Goal: Information Seeking & Learning: Learn about a topic

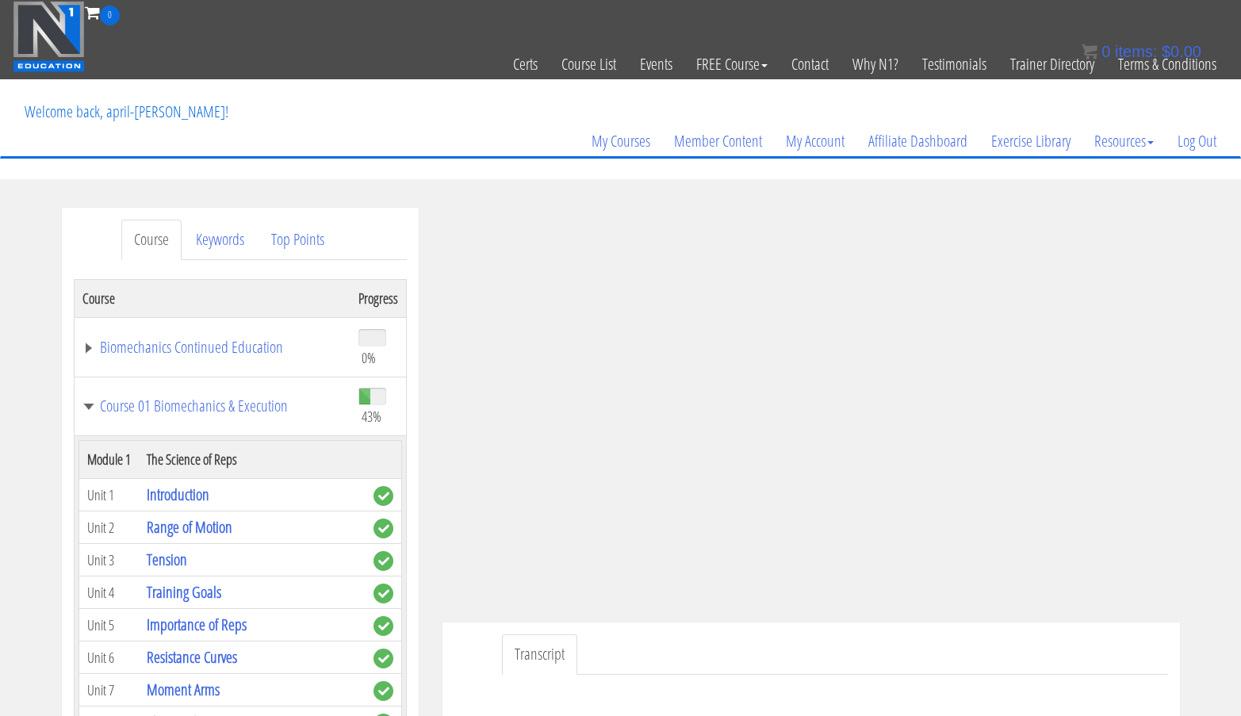
scroll to position [11139, 0]
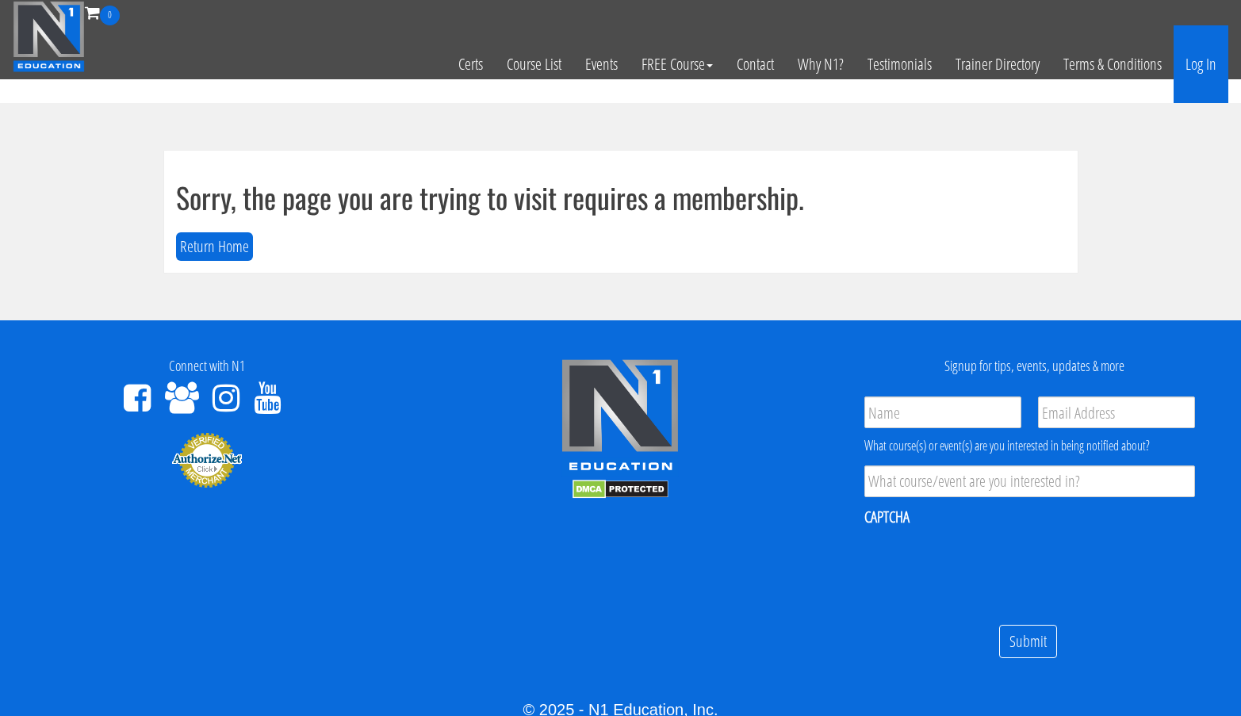
click at [1188, 65] on link "Log In" at bounding box center [1201, 64] width 55 height 78
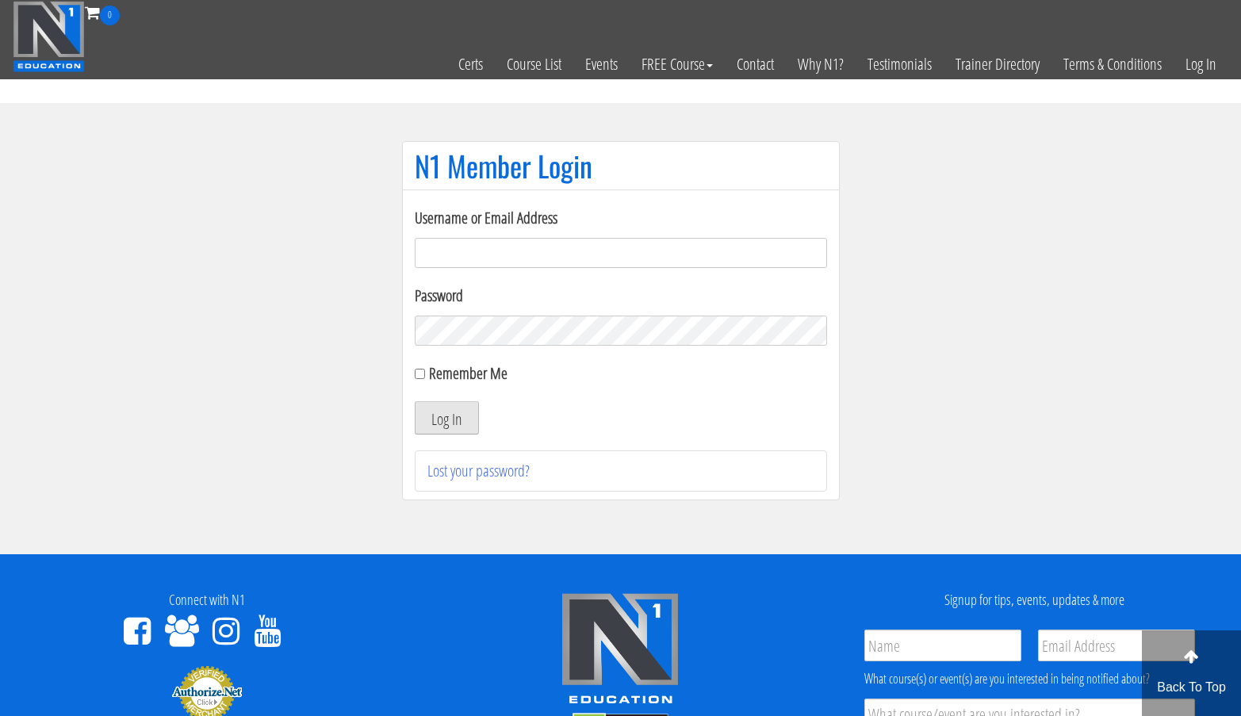
type input "[EMAIL_ADDRESS][DOMAIN_NAME]"
click at [444, 427] on button "Log In" at bounding box center [447, 417] width 64 height 33
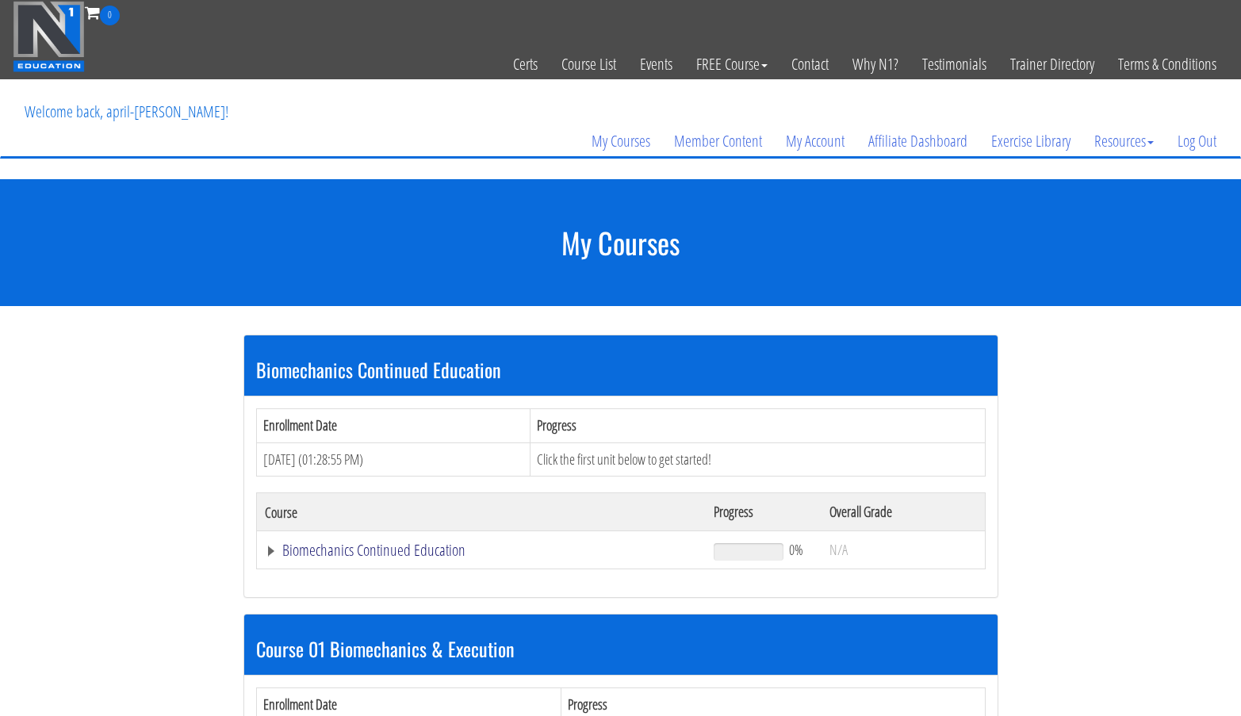
click at [409, 554] on link "Biomechanics Continued Education" at bounding box center [482, 550] width 434 height 16
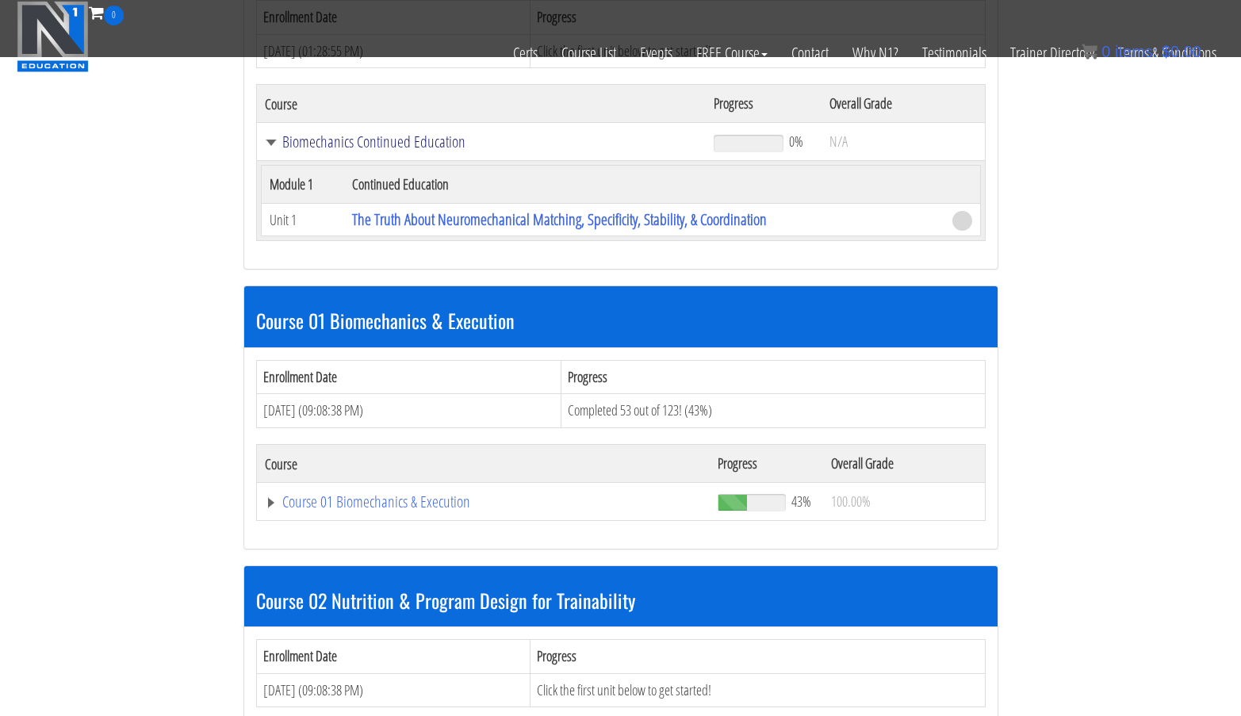
scroll to position [310, 0]
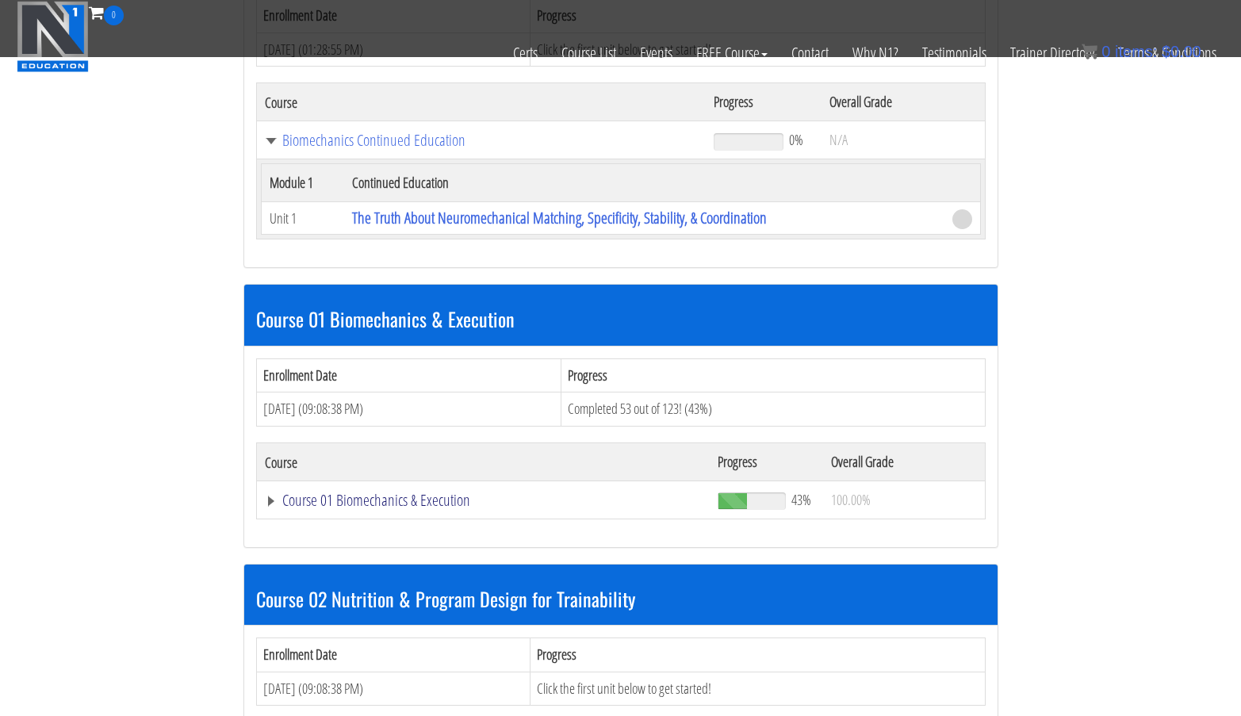
click at [409, 504] on link "Course 01 Biomechanics & Execution" at bounding box center [484, 500] width 438 height 16
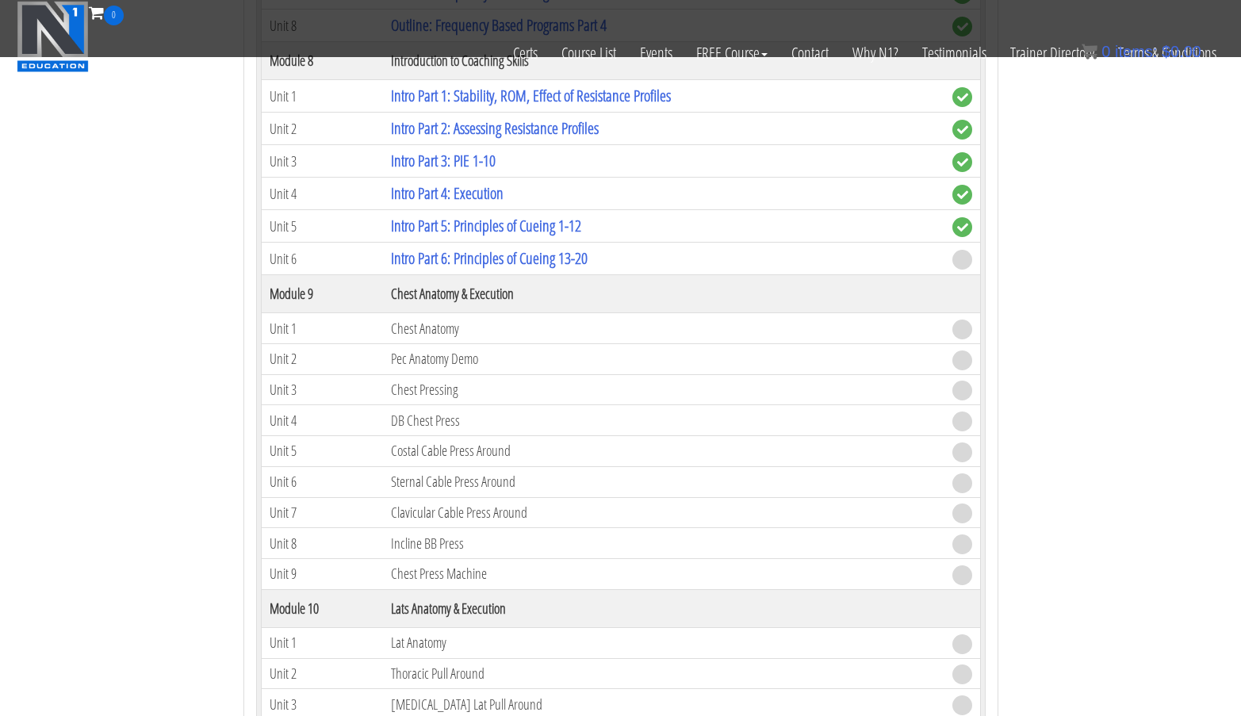
scroll to position [2620, 0]
click at [539, 264] on link "Intro Part 6: Principles of Cueing 13-20" at bounding box center [489, 257] width 197 height 21
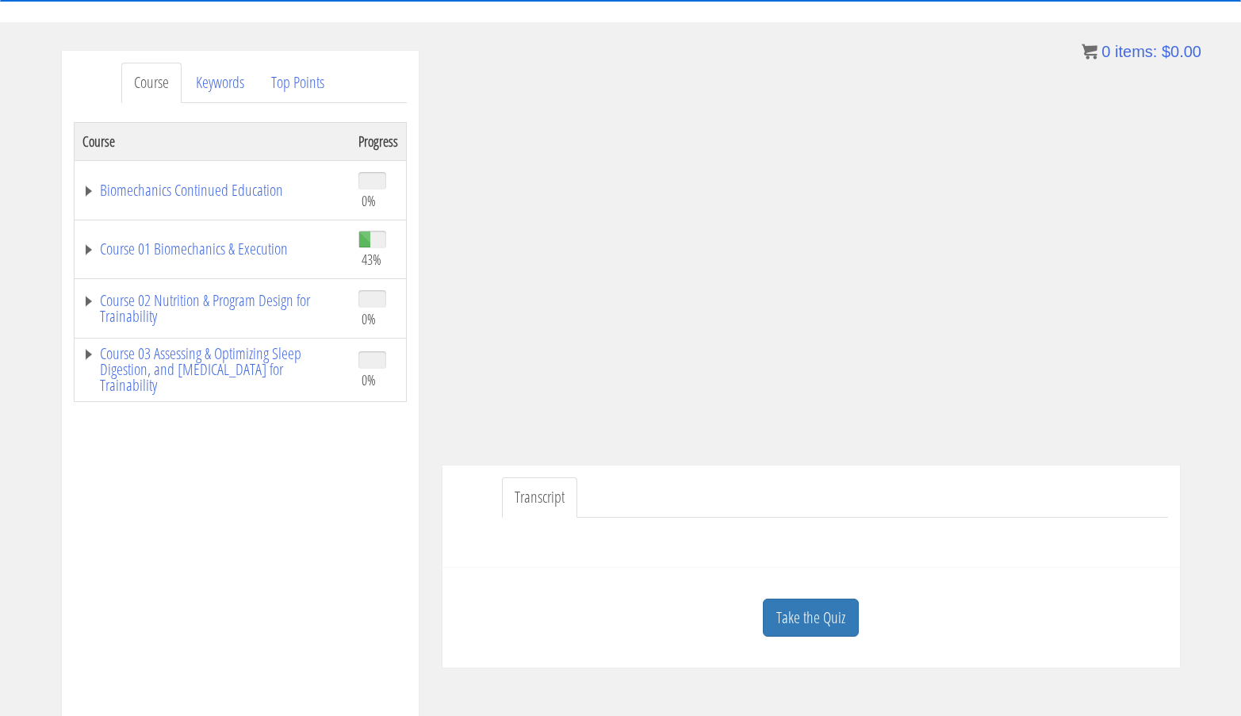
scroll to position [158, 0]
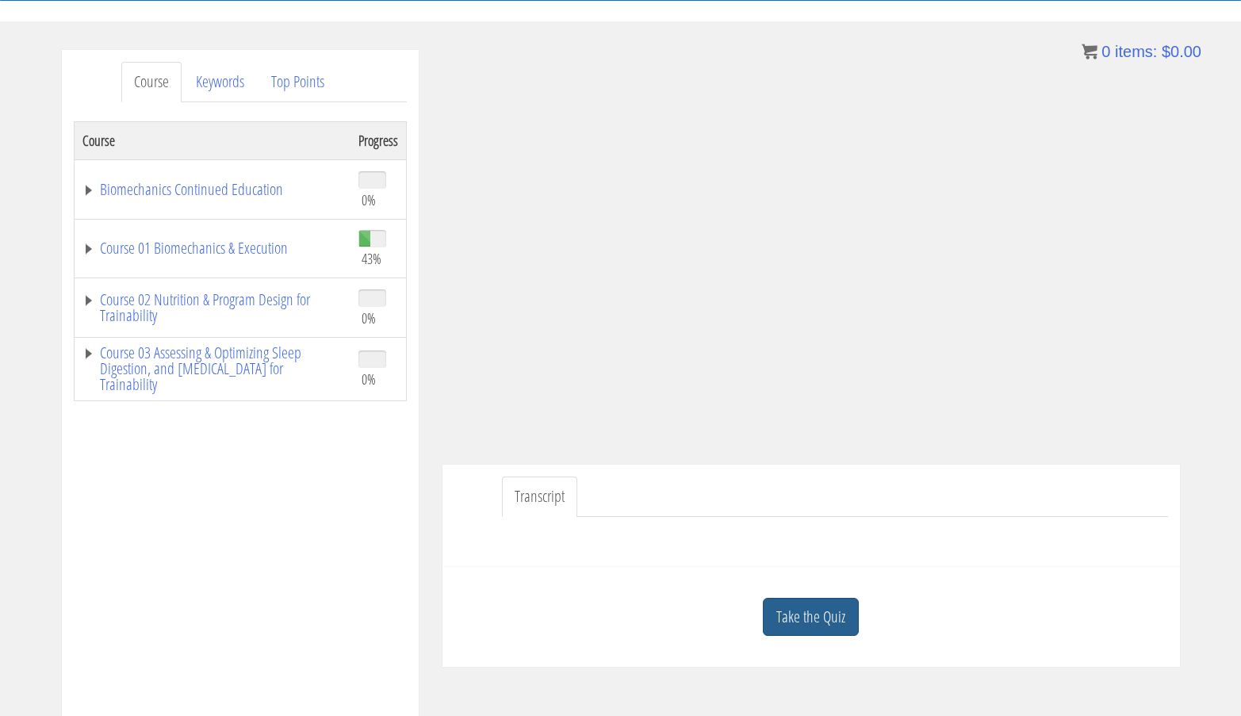
click at [829, 629] on link "Take the Quiz" at bounding box center [811, 617] width 96 height 39
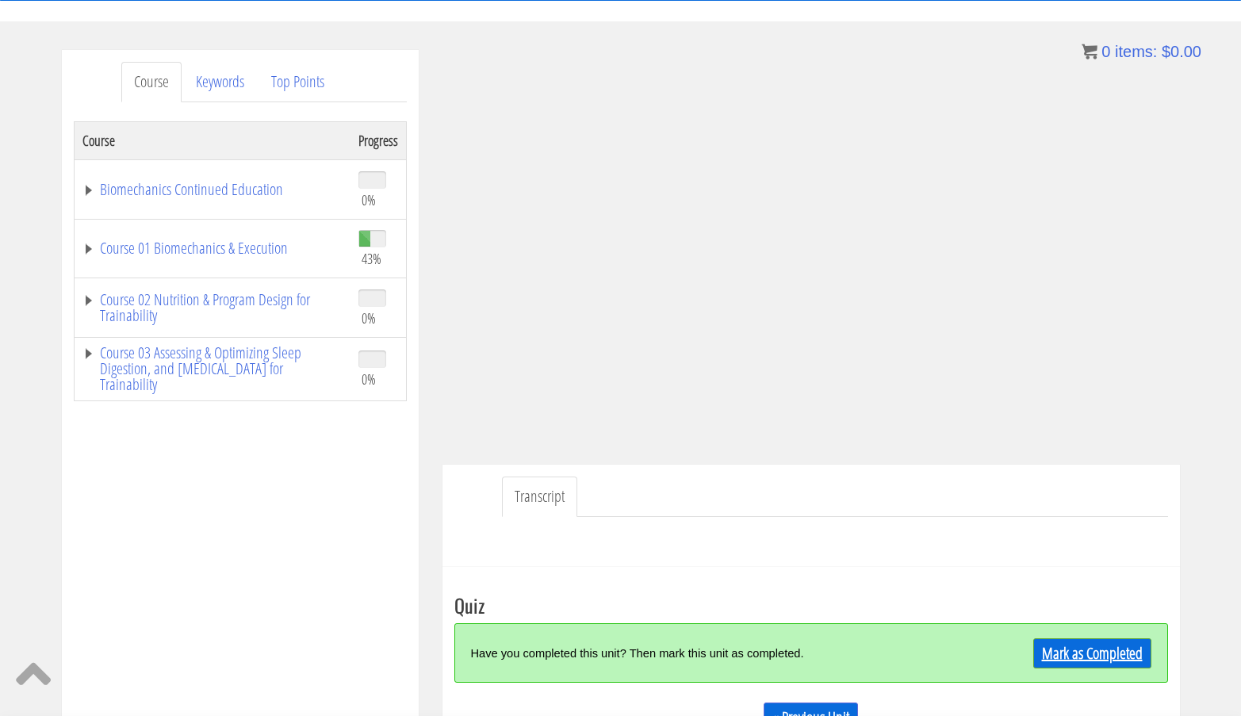
click at [1053, 643] on link "Mark as Completed" at bounding box center [1092, 653] width 118 height 30
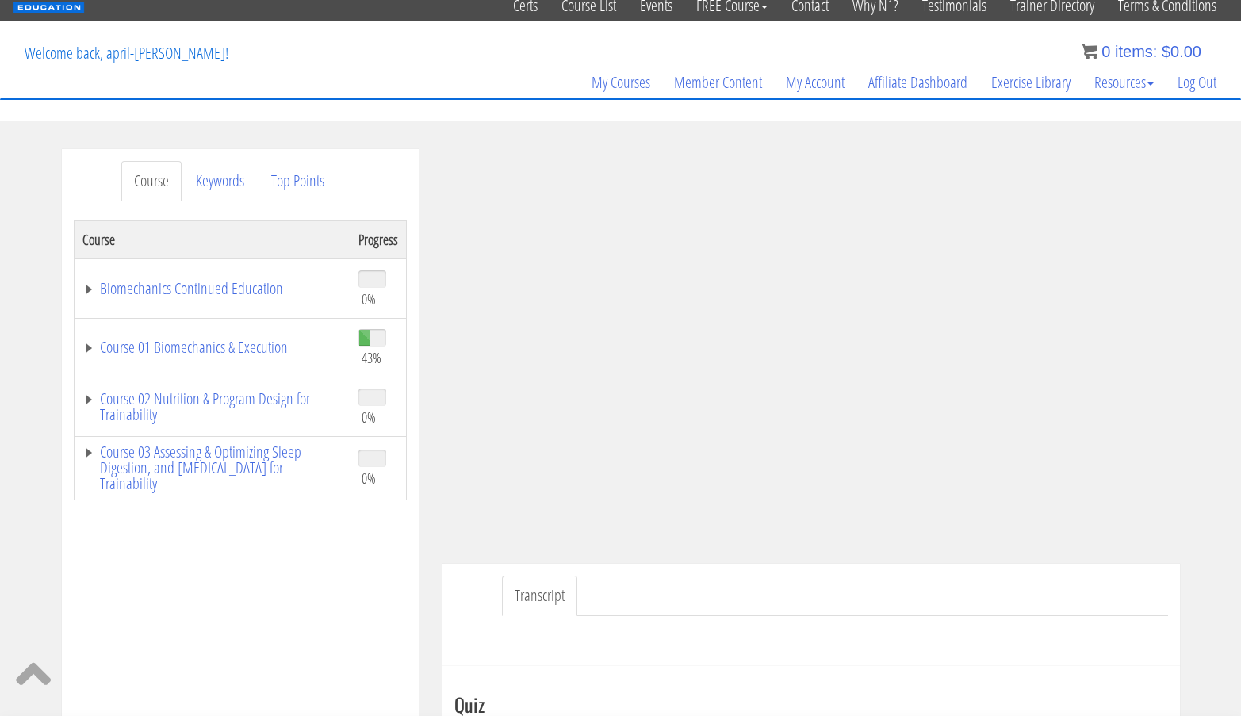
scroll to position [58, 0]
click at [270, 348] on link "Course 01 Biomechanics & Execution" at bounding box center [212, 348] width 260 height 16
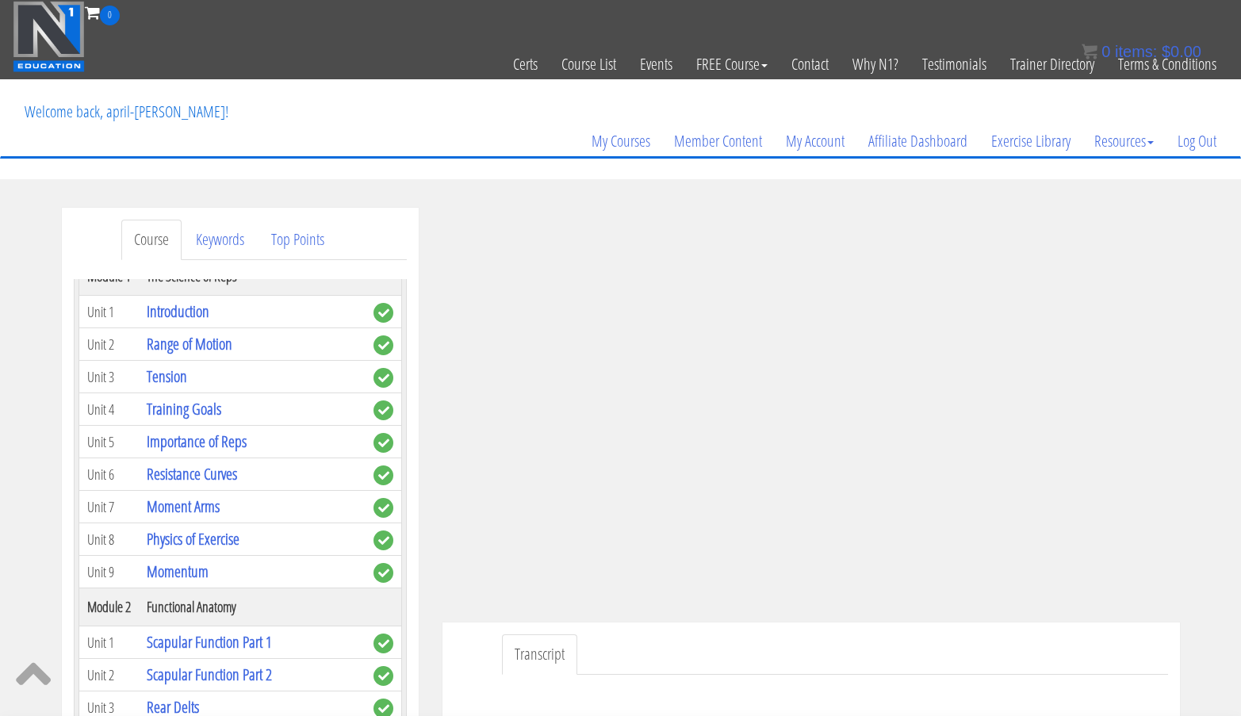
scroll to position [0, 0]
